Goal: Transaction & Acquisition: Download file/media

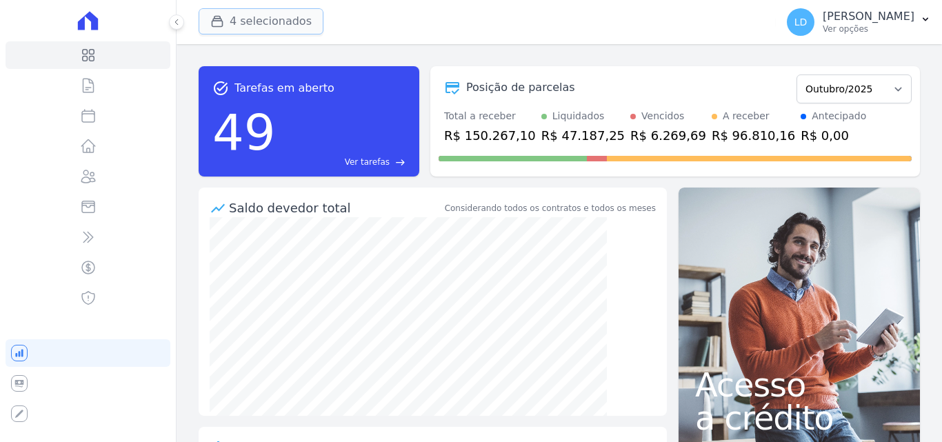
drag, startPoint x: 244, startPoint y: 26, endPoint x: 248, endPoint y: 76, distance: 49.8
click at [244, 27] on div "4 selecionados Laterza Construtora Construtora Italiana Residencial [PERSON_NAM…" at bounding box center [485, 22] width 572 height 46
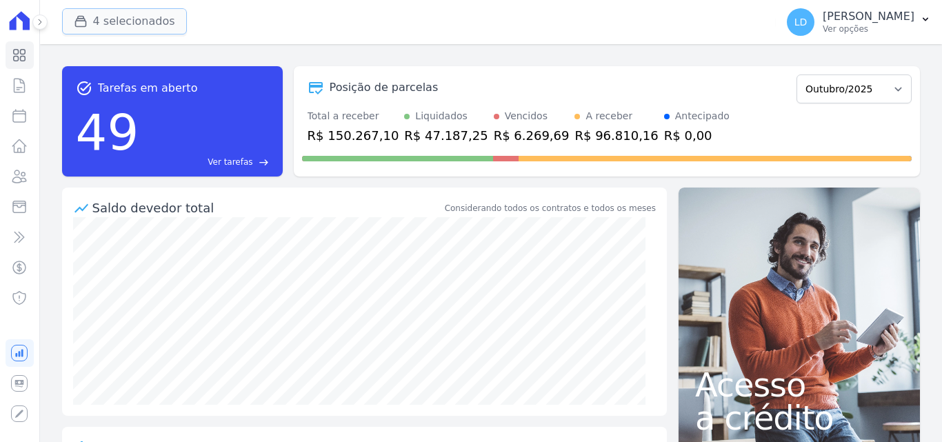
click at [134, 18] on button "4 selecionados" at bounding box center [124, 21] width 125 height 26
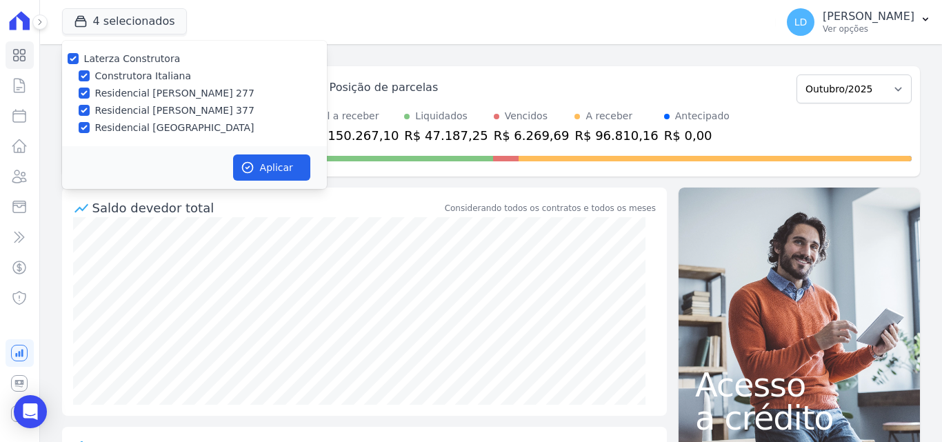
drag, startPoint x: 625, startPoint y: 54, endPoint x: 635, endPoint y: 54, distance: 9.7
click at [626, 54] on div "task_alt Tarefas em aberto 49 Ver tarefas east Posição de parcelas Março/2024 A…" at bounding box center [491, 243] width 902 height 398
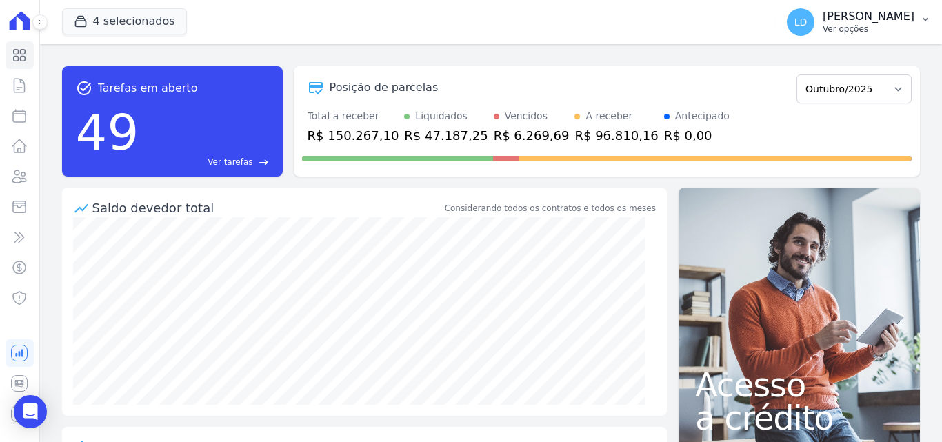
click at [869, 21] on p "[PERSON_NAME]" at bounding box center [869, 17] width 92 height 14
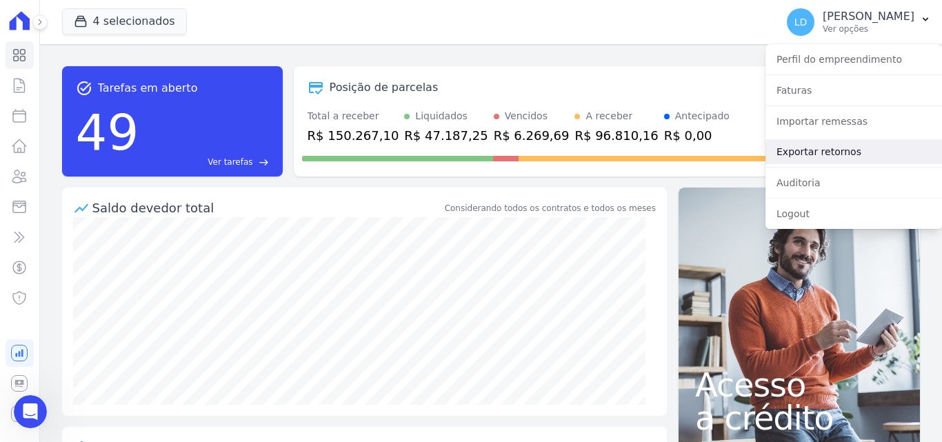
click at [830, 142] on link "Exportar retornos" at bounding box center [853, 151] width 177 height 25
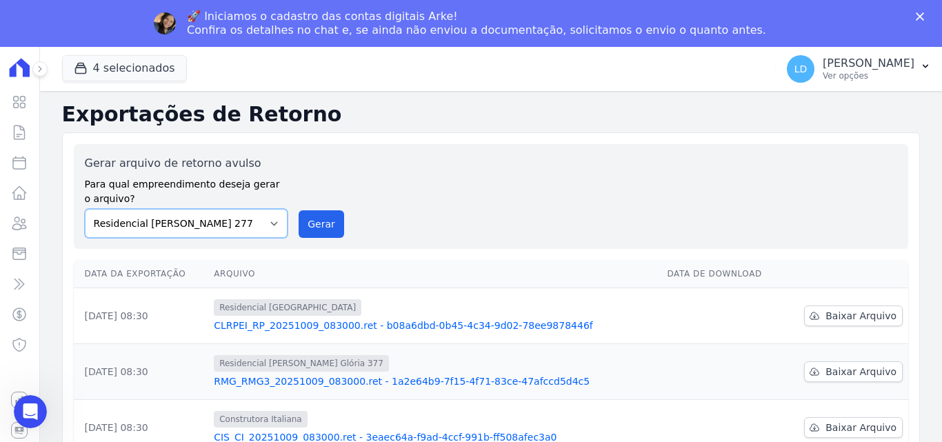
click at [180, 220] on select "Construtora Italiana Residencial [PERSON_NAME] 277 Residencial [PERSON_NAME][ST…" at bounding box center [186, 223] width 203 height 29
select select "29fc0423-bfd4-480a-835e-7e440cfe6eb8"
click at [85, 209] on select "Construtora Italiana Residencial [PERSON_NAME] 277 Residencial [PERSON_NAME][ST…" at bounding box center [186, 223] width 203 height 29
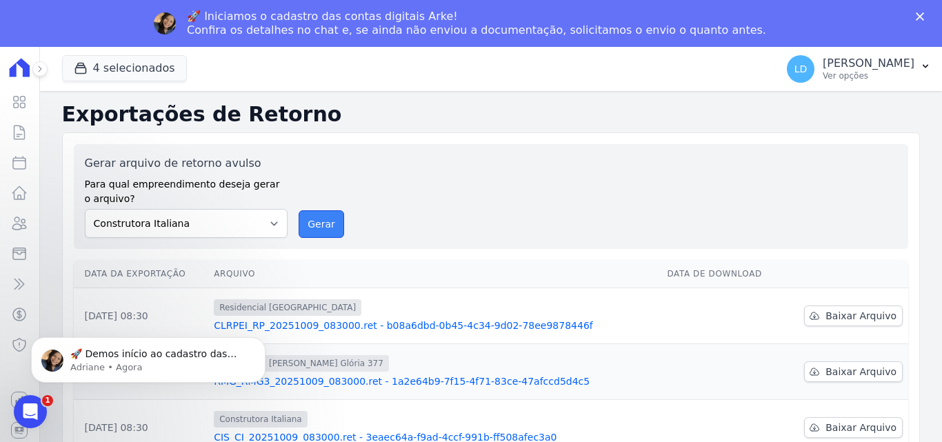
click at [319, 224] on button "Gerar" at bounding box center [322, 224] width 46 height 28
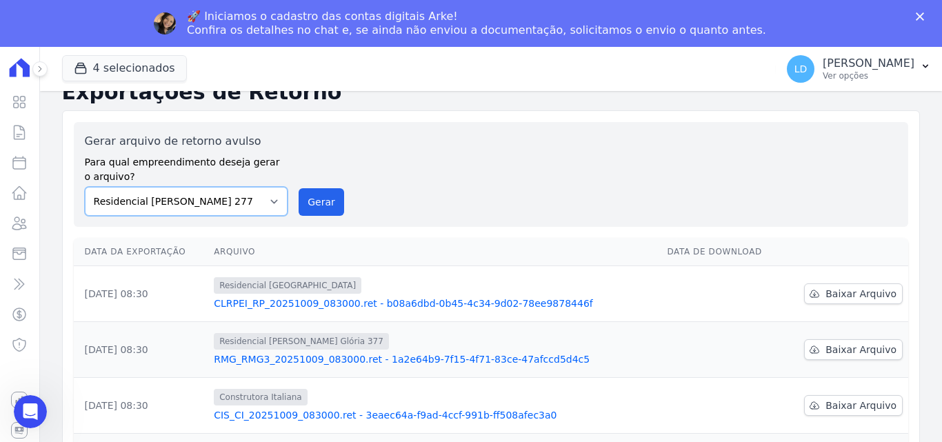
click at [232, 214] on select "Construtora Italiana Residencial [PERSON_NAME] 277 Residencial [PERSON_NAME][ST…" at bounding box center [186, 201] width 203 height 29
click at [85, 187] on select "Construtora Italiana Residencial [PERSON_NAME] 277 Residencial [PERSON_NAME][ST…" at bounding box center [186, 201] width 203 height 29
click at [303, 198] on button "Gerar" at bounding box center [322, 202] width 46 height 28
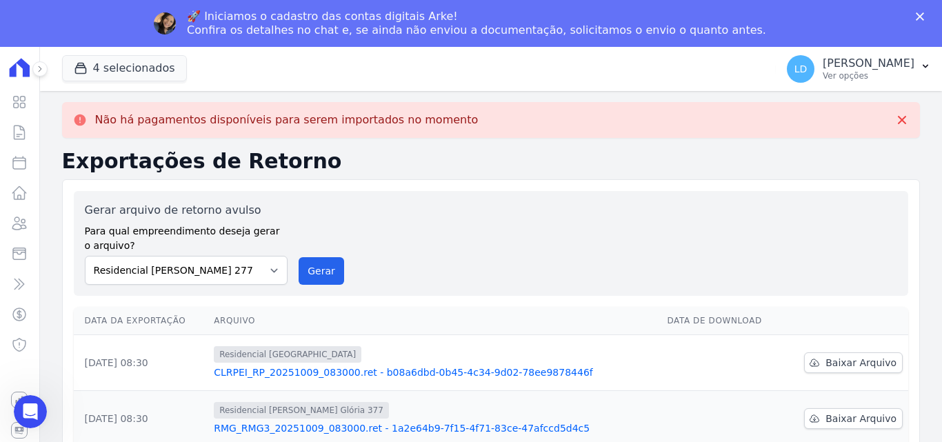
click at [186, 223] on label "Para qual empreendimento deseja gerar o arquivo?" at bounding box center [186, 236] width 203 height 34
click at [199, 270] on select "Construtora Italiana Residencial [PERSON_NAME] 277 Residencial [PERSON_NAME][ST…" at bounding box center [186, 270] width 203 height 29
select select "0cd9190e-dfd9-46e5-afc8-7298ef4c0c2b"
click at [85, 256] on select "Construtora Italiana Residencial [PERSON_NAME] 277 Residencial [PERSON_NAME][ST…" at bounding box center [186, 270] width 203 height 29
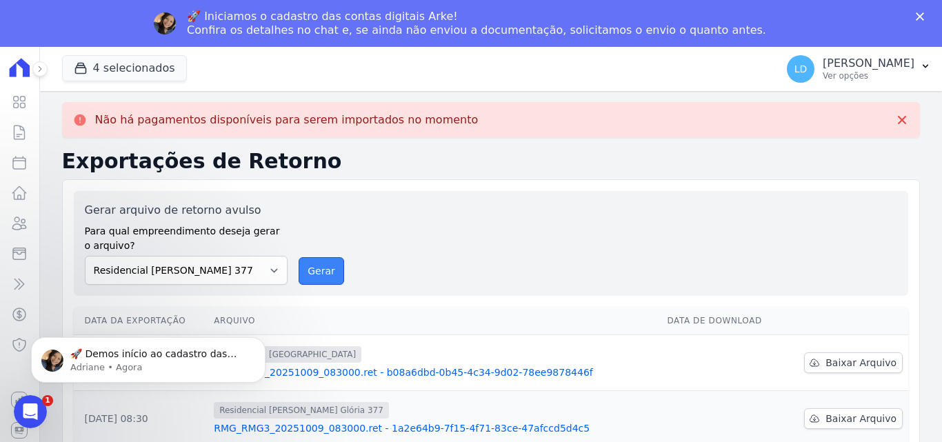
click at [301, 262] on button "Gerar" at bounding box center [322, 271] width 46 height 28
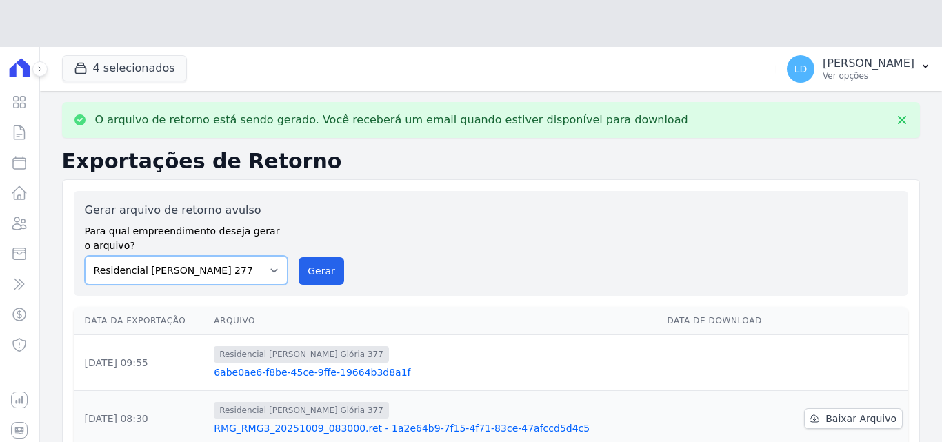
click at [212, 226] on div "Gerar arquivo de retorno avulso Para qual empreendimento deseja gerar o arquivo…" at bounding box center [186, 243] width 203 height 83
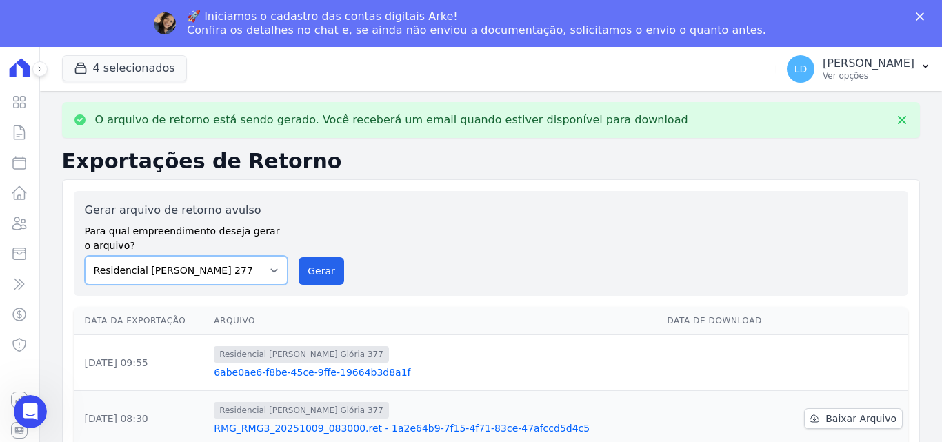
select select "6440c0a1-232b-4aa1-adfe-88cb95fffe46"
click at [85, 256] on select "Construtora Italiana Residencial [PERSON_NAME] 277 Residencial [PERSON_NAME][ST…" at bounding box center [186, 270] width 203 height 29
click at [311, 277] on button "Gerar" at bounding box center [322, 271] width 46 height 28
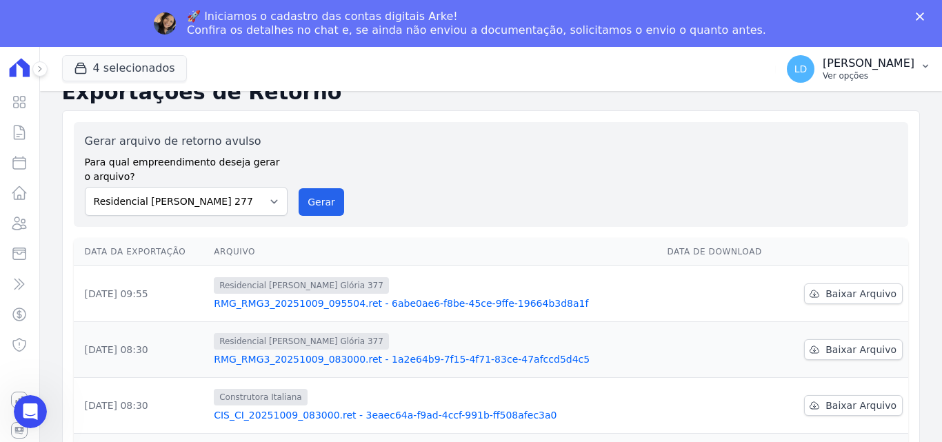
drag, startPoint x: 850, startPoint y: 70, endPoint x: 851, endPoint y: 80, distance: 9.8
click at [851, 70] on p "Ver opções" at bounding box center [869, 75] width 92 height 11
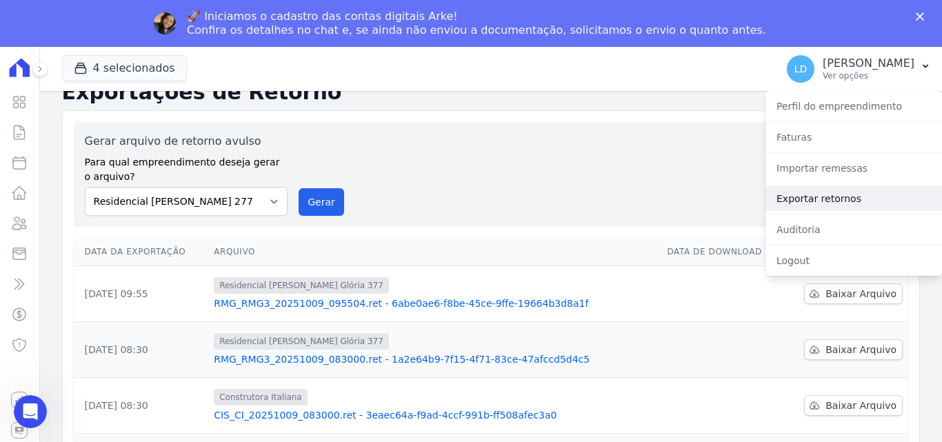
click at [809, 197] on link "Exportar retornos" at bounding box center [853, 198] width 177 height 25
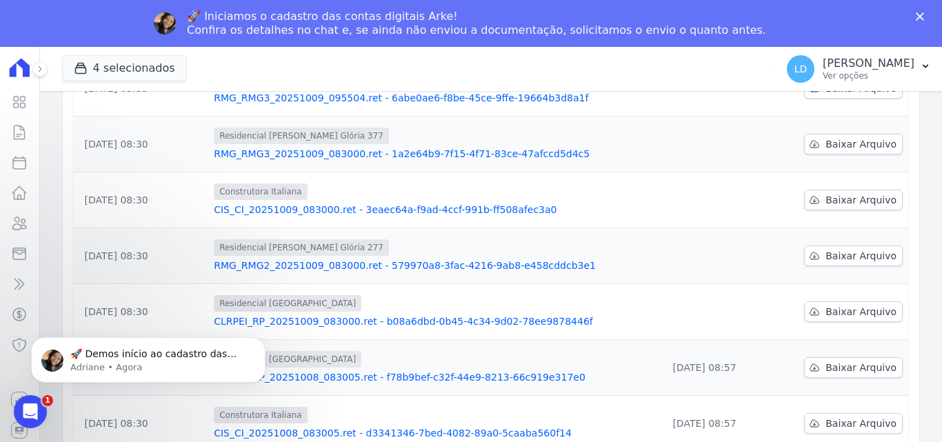
scroll to position [138, 0]
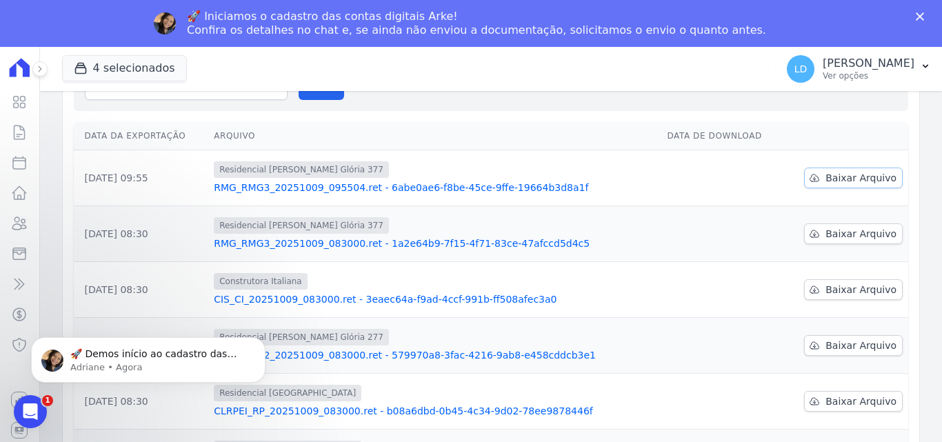
click at [843, 178] on span "Baixar Arquivo" at bounding box center [860, 178] width 71 height 14
click at [837, 229] on span "Baixar Arquivo" at bounding box center [860, 234] width 71 height 14
click at [839, 292] on span "Baixar Arquivo" at bounding box center [860, 290] width 71 height 14
click at [845, 402] on span "Baixar Arquivo" at bounding box center [860, 401] width 71 height 14
click at [887, 61] on p "[PERSON_NAME]" at bounding box center [869, 64] width 92 height 14
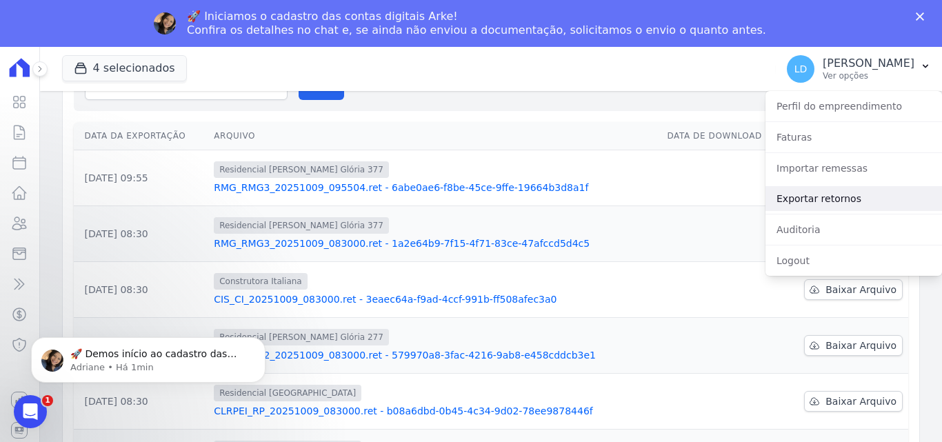
click at [836, 199] on link "Exportar retornos" at bounding box center [853, 198] width 177 height 25
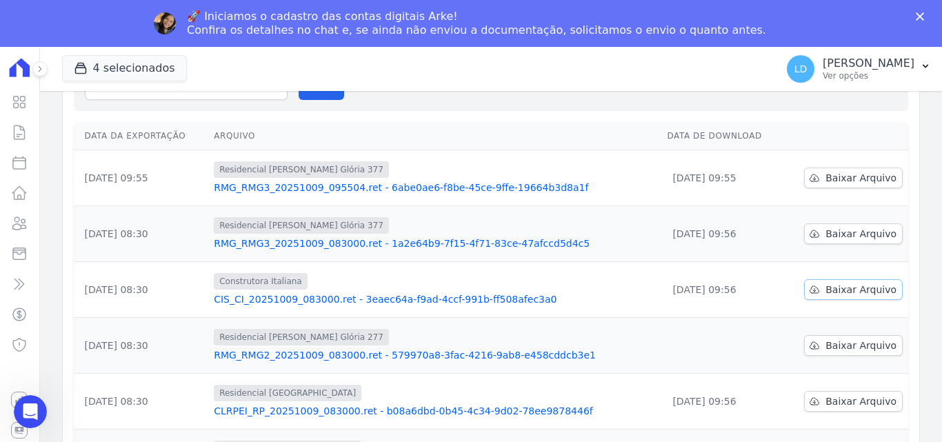
scroll to position [0, 0]
click at [842, 347] on span "Baixar Arquivo" at bounding box center [860, 346] width 71 height 14
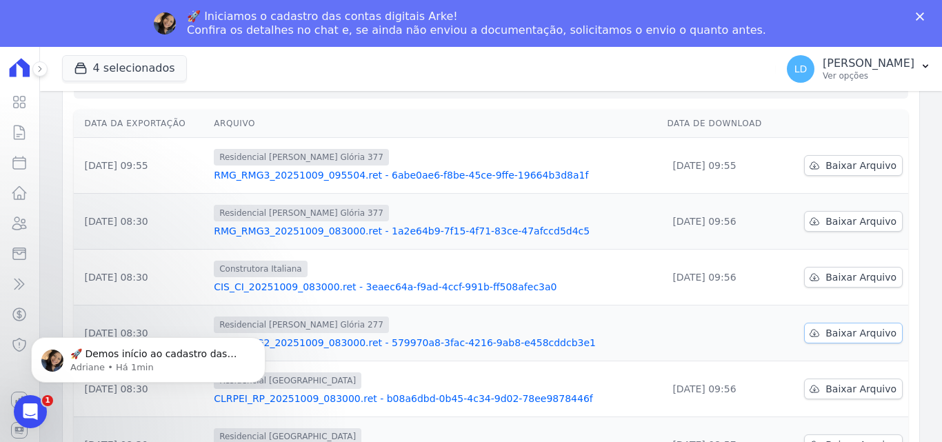
scroll to position [138, 0]
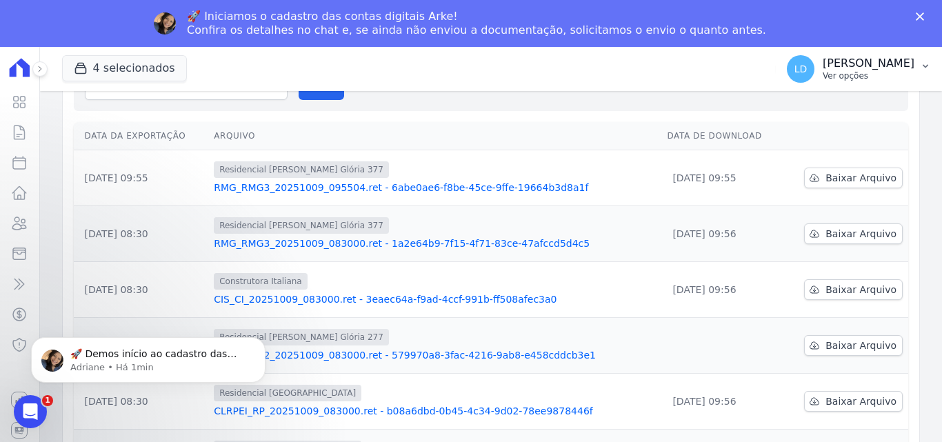
click at [885, 71] on p "Ver opções" at bounding box center [869, 75] width 92 height 11
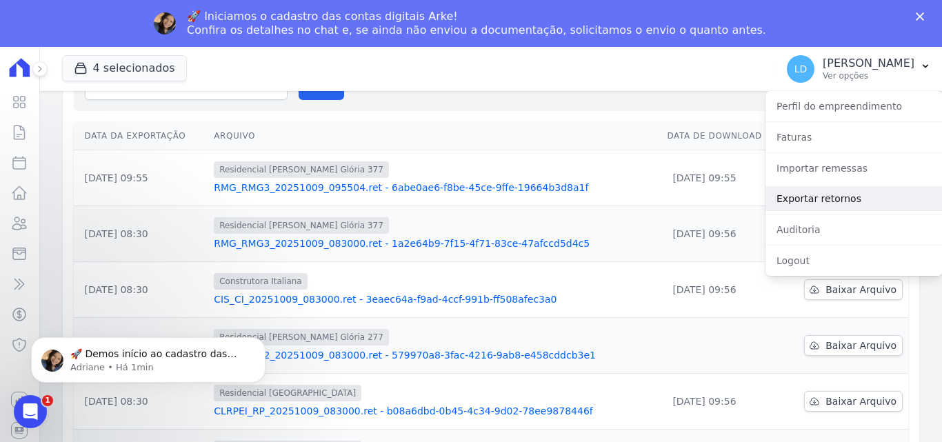
click at [835, 192] on link "Exportar retornos" at bounding box center [853, 198] width 177 height 25
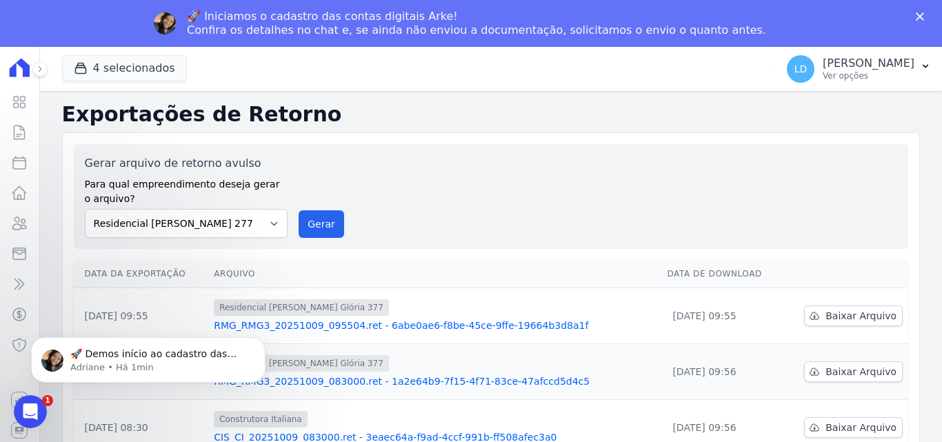
scroll to position [0, 0]
click at [854, 74] on p "Ver opções" at bounding box center [869, 75] width 92 height 11
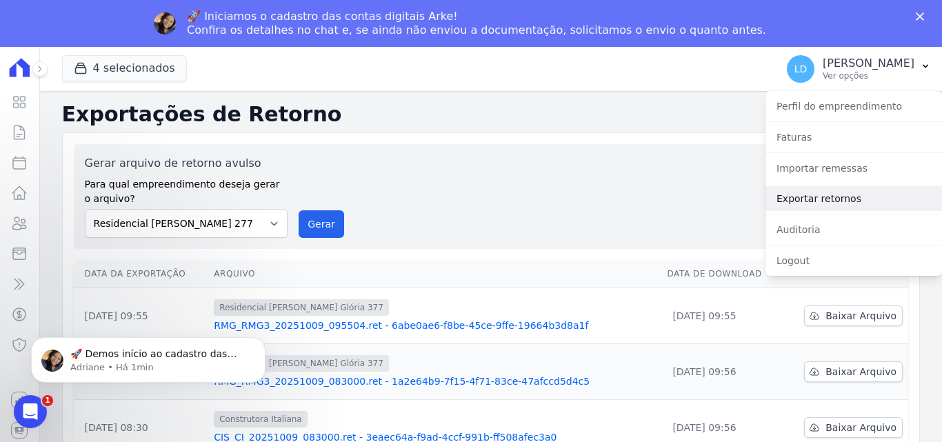
click at [817, 190] on link "Exportar retornos" at bounding box center [853, 198] width 177 height 25
